Goal: Transaction & Acquisition: Purchase product/service

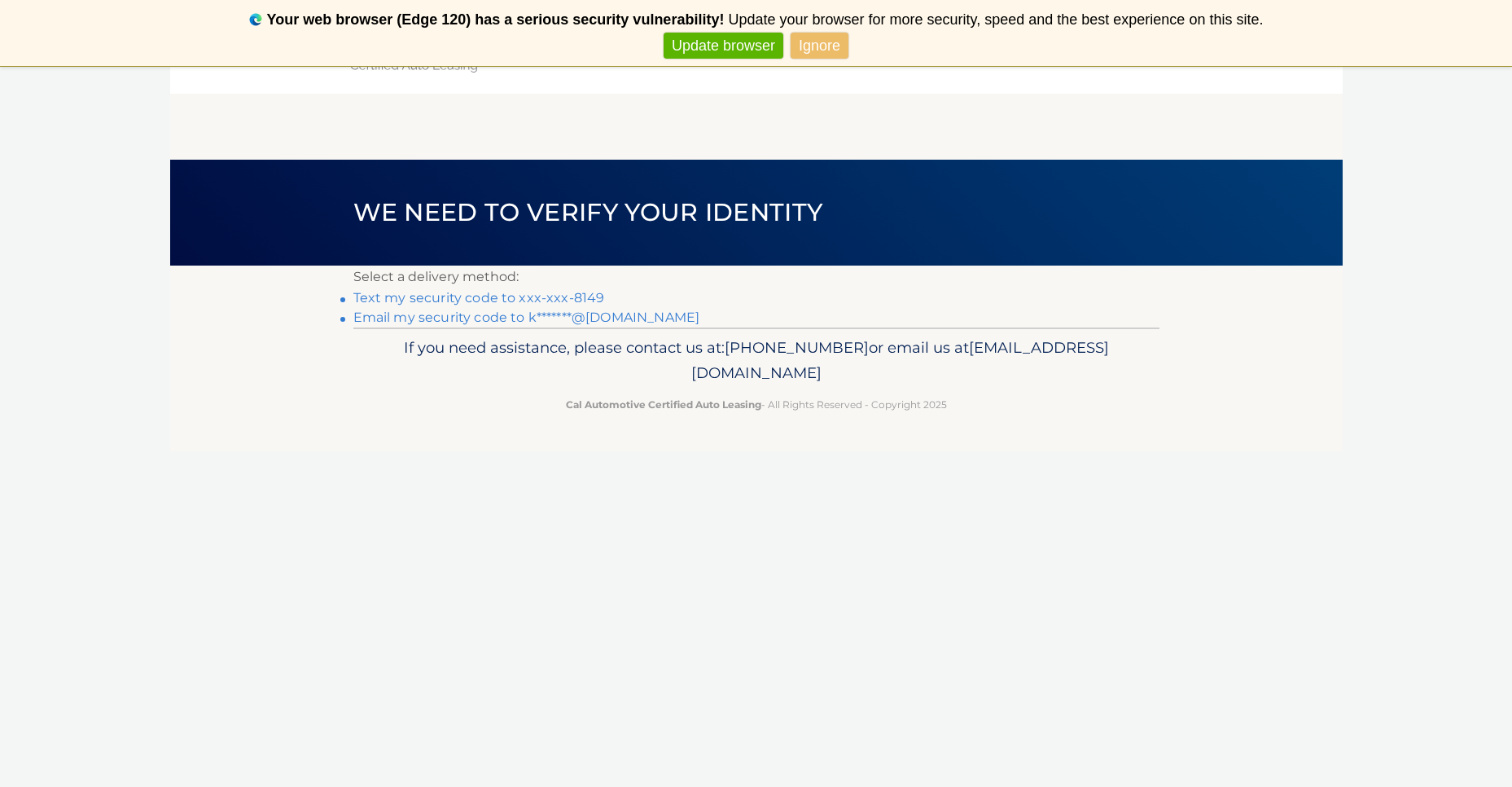
click at [465, 297] on link "Text my security code to xxx-xxx-8149" at bounding box center [479, 297] width 252 height 15
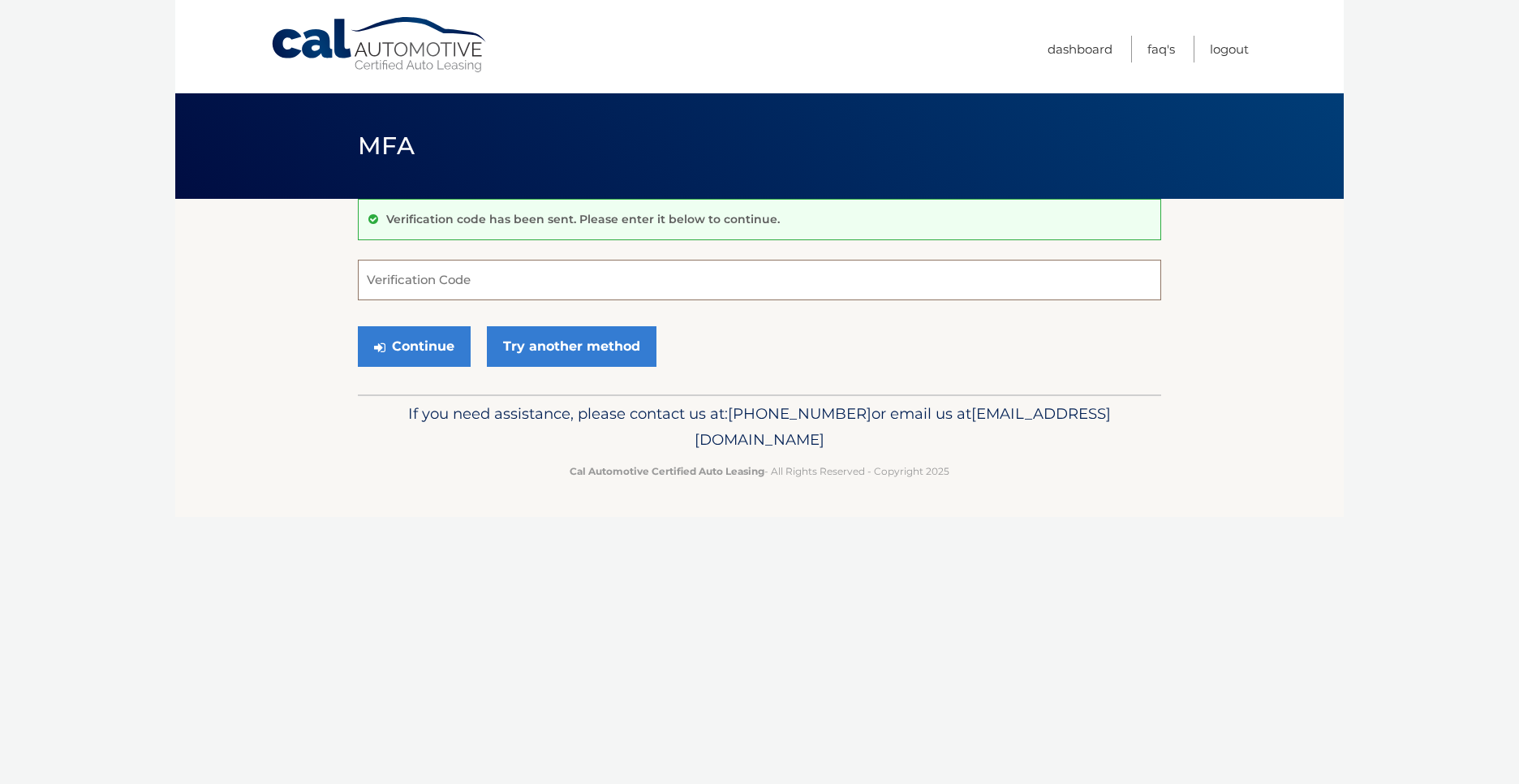
click at [451, 282] on input "Verification Code" at bounding box center [759, 280] width 804 height 40
type input "272242"
click at [358, 327] on button "Continue" at bounding box center [414, 347] width 113 height 40
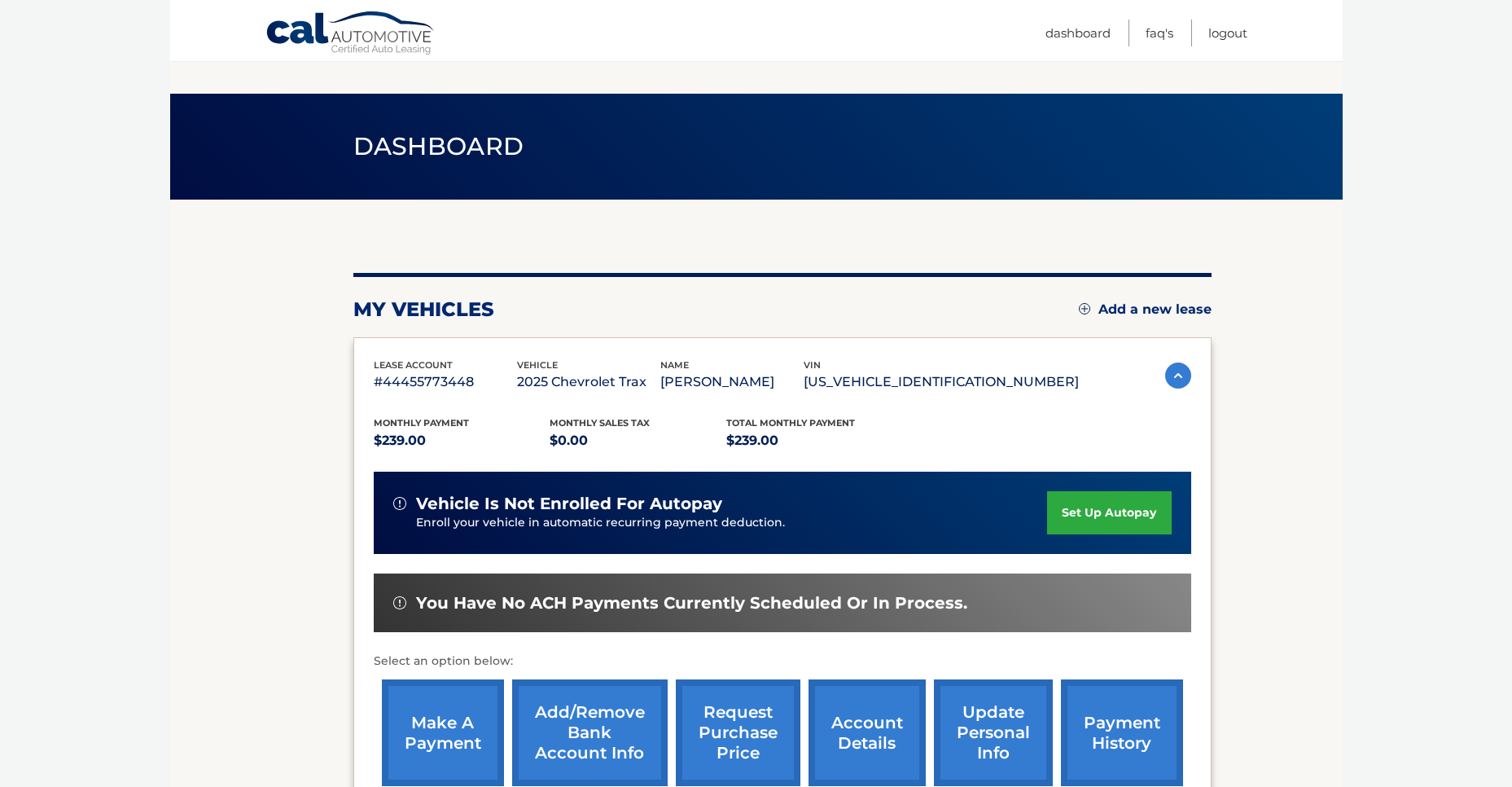
scroll to position [118, 0]
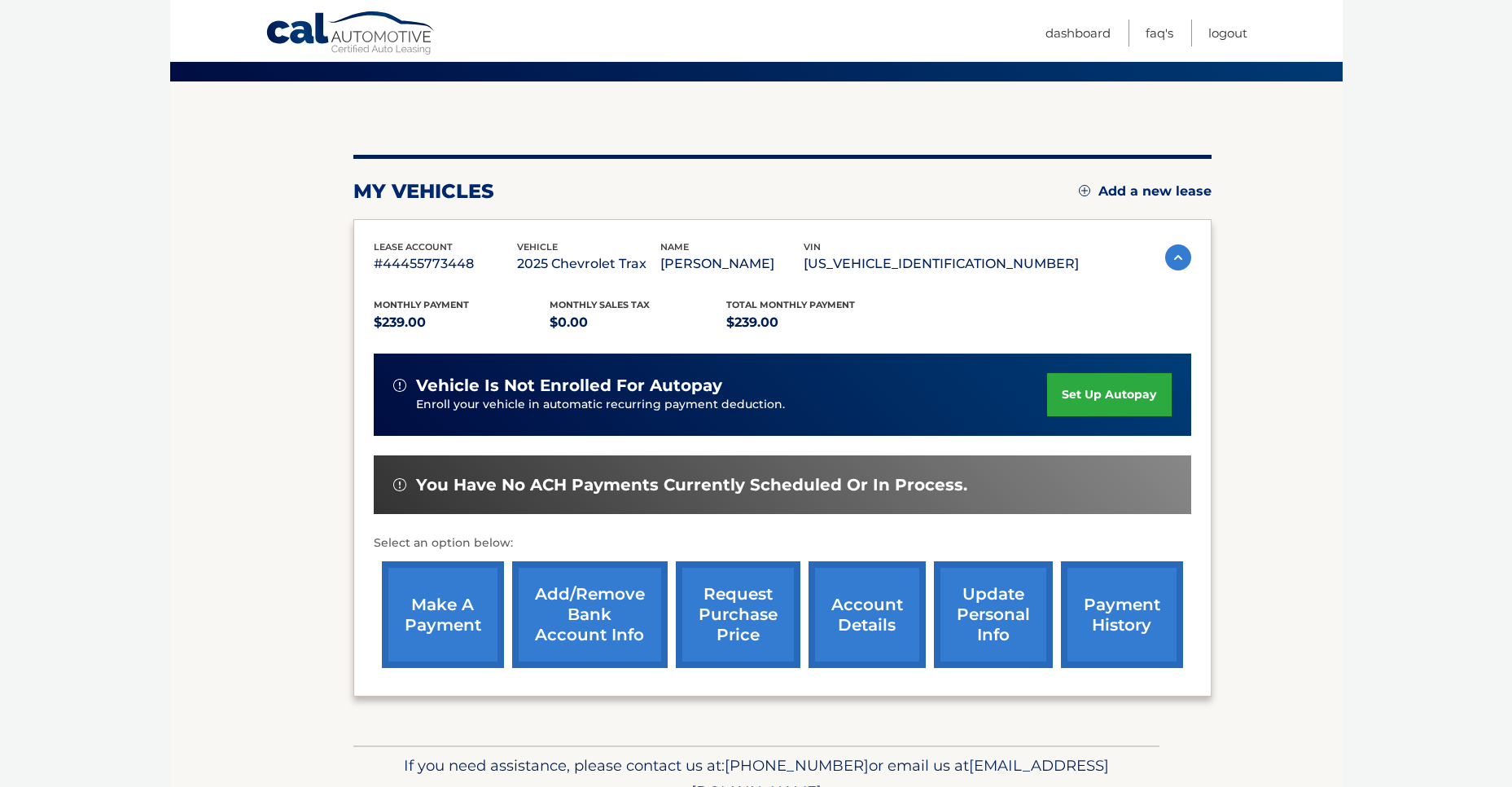
click at [464, 592] on link "make a payment" at bounding box center [442, 614] width 122 height 107
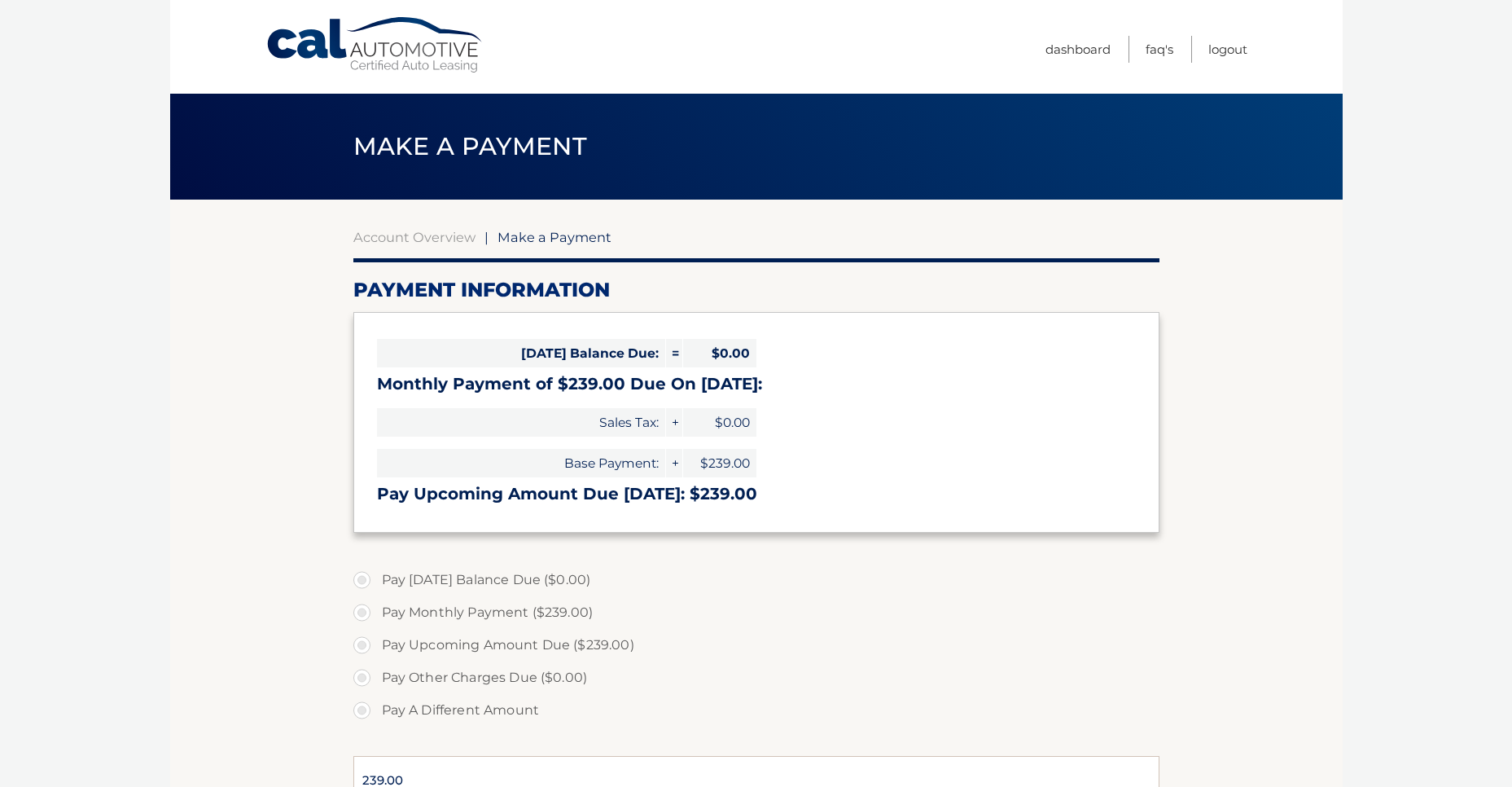
select select "NzNlN2NiY2MtYTU4ZS00ZWNkLWEwMjctMWI2M2U3MTZlMWYz"
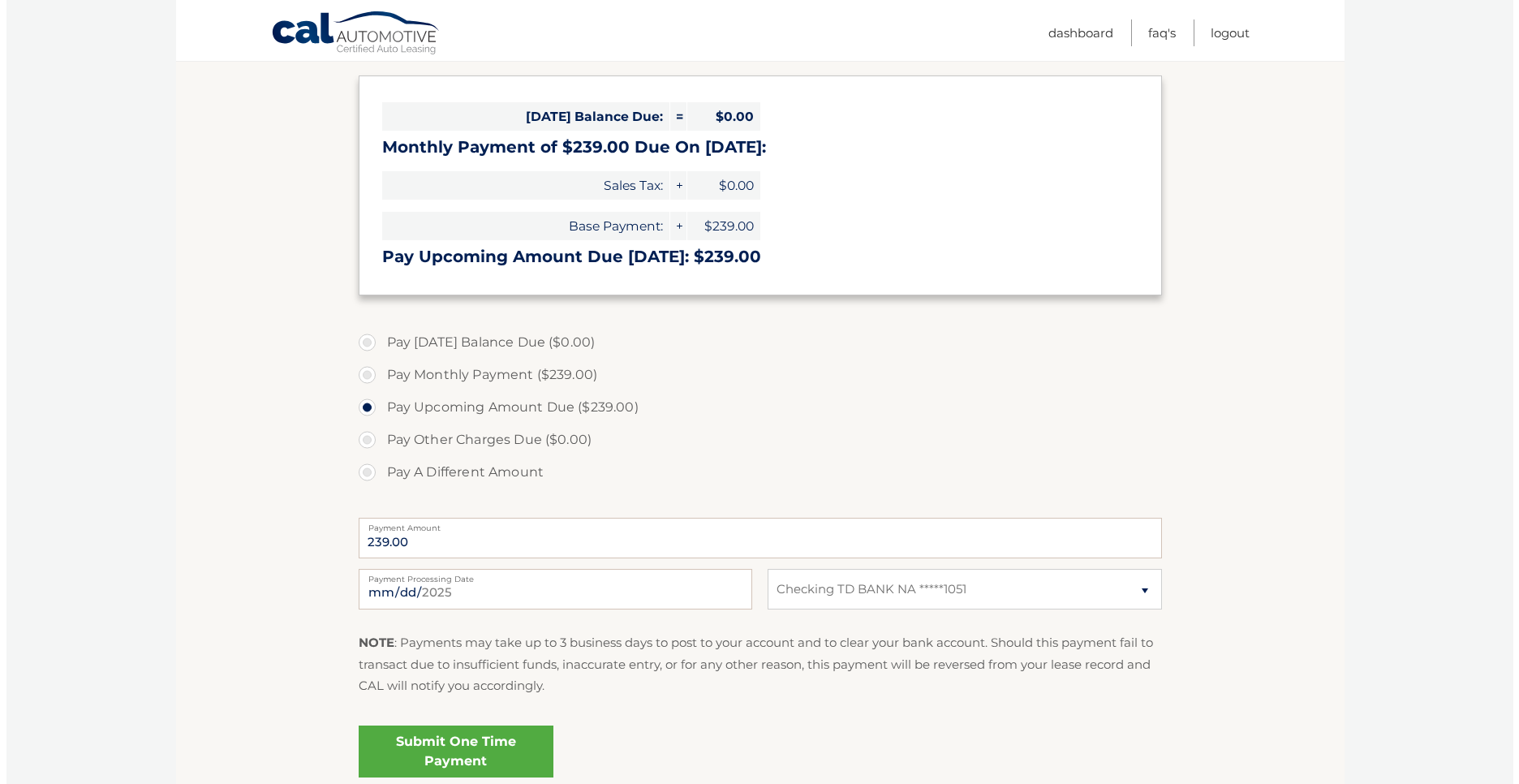
scroll to position [353, 0]
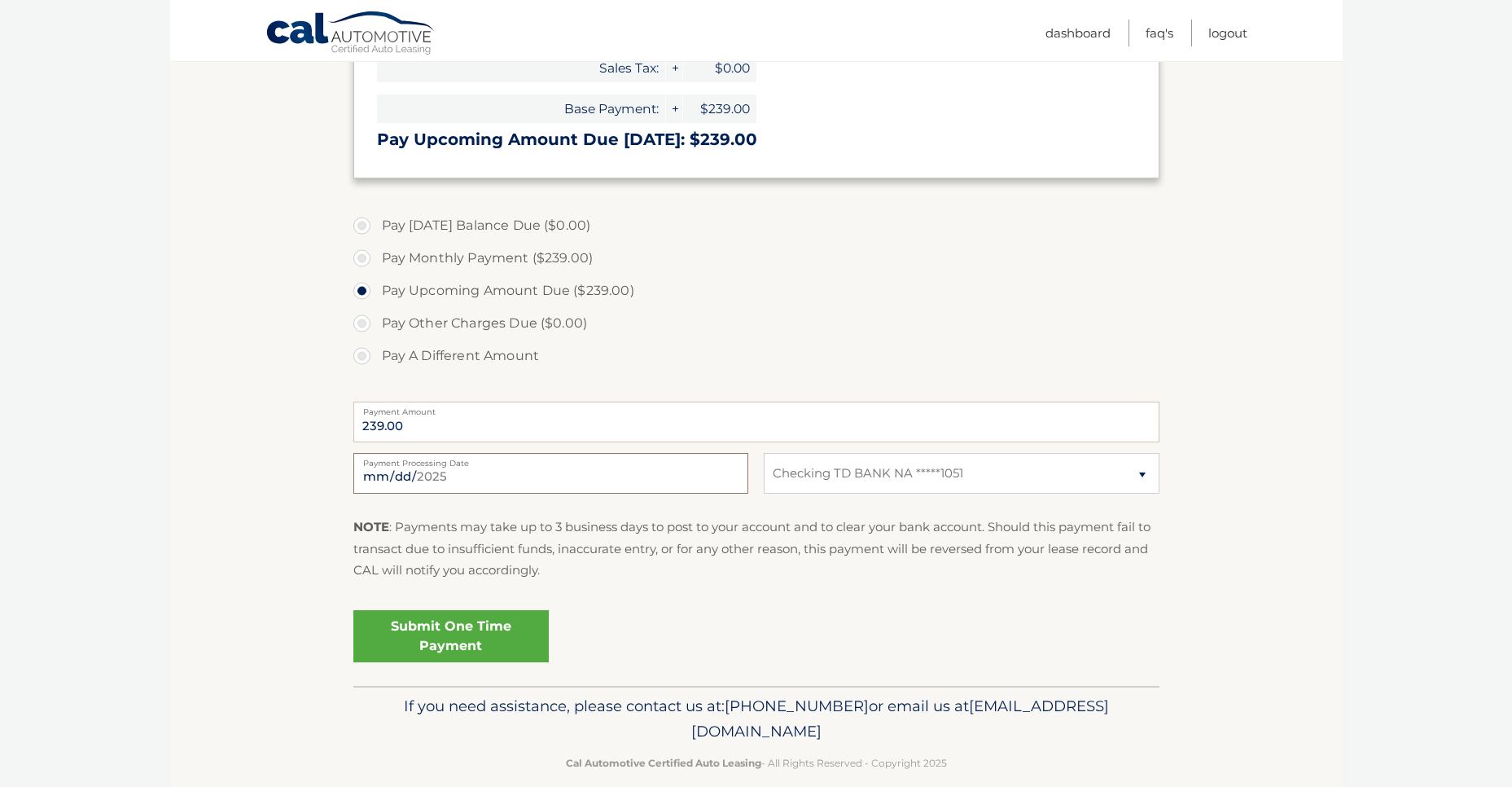
click at [487, 475] on input "2025-08-21" at bounding box center [551, 473] width 395 height 40
type input "2025-08-26"
click at [455, 627] on link "Submit One Time Payment" at bounding box center [451, 636] width 195 height 52
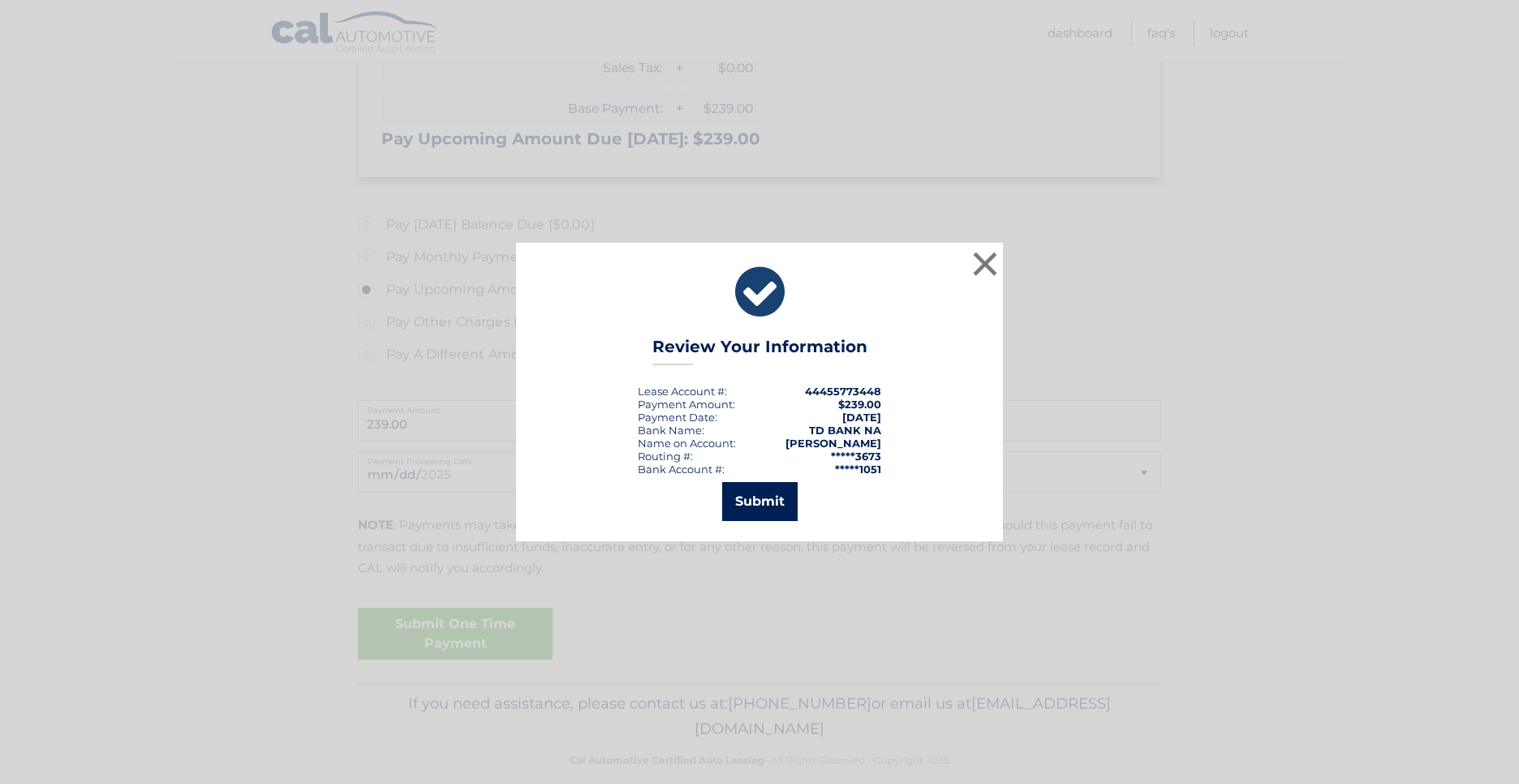
click at [743, 499] on button "Submit" at bounding box center [760, 501] width 76 height 39
